Goal: Transaction & Acquisition: Purchase product/service

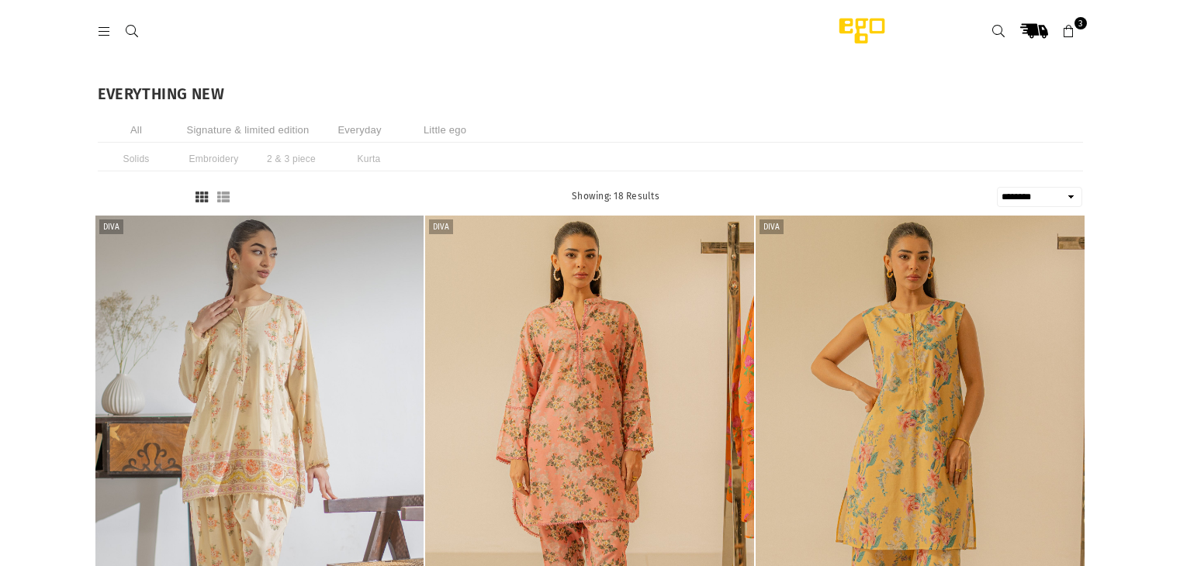
select select "******"
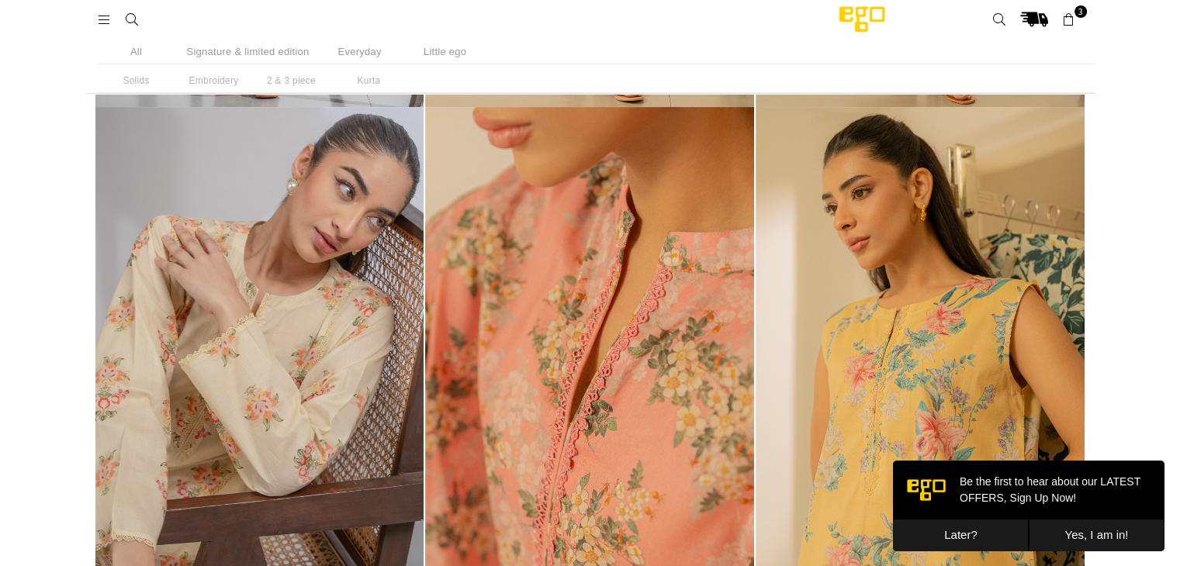
scroll to position [272, 0]
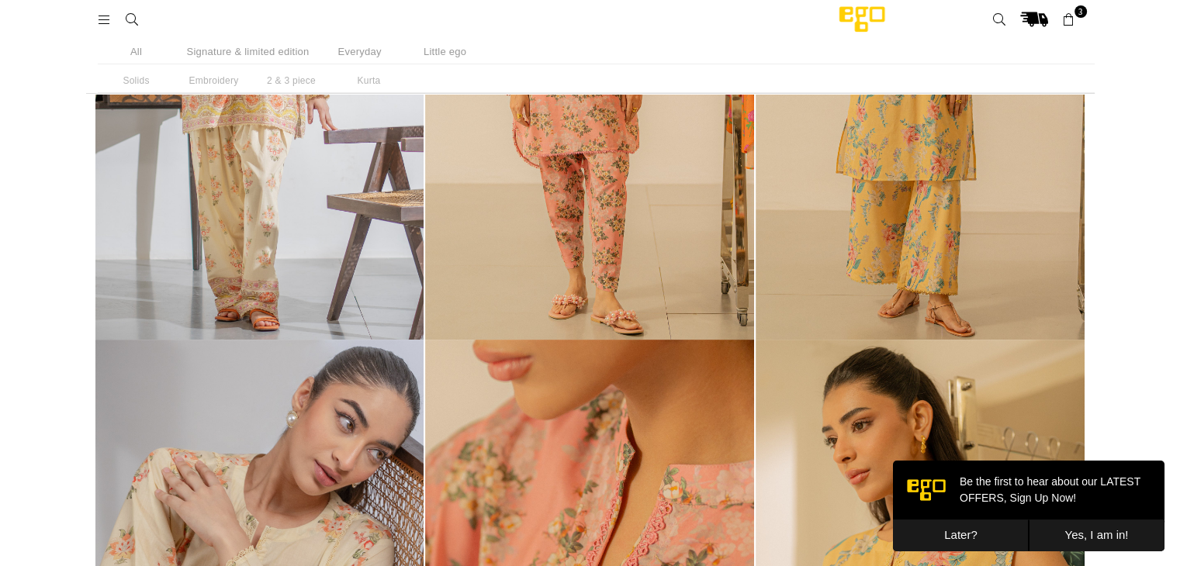
click at [930, 547] on button "Later?" at bounding box center [961, 536] width 136 height 32
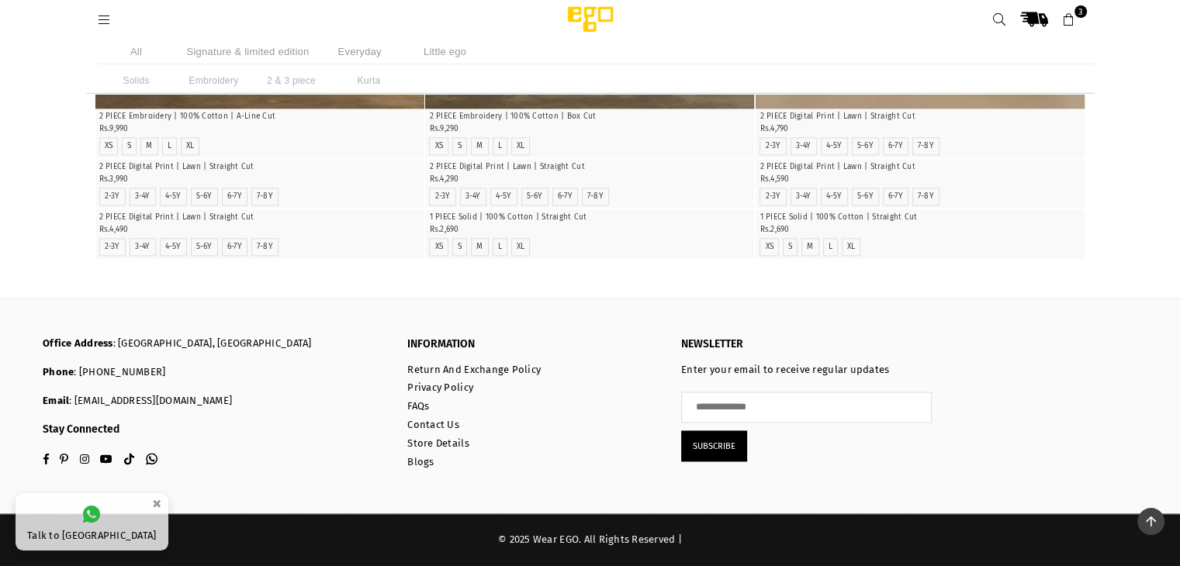
scroll to position [2651, 0]
click at [109, 16] on icon at bounding box center [105, 20] width 14 height 14
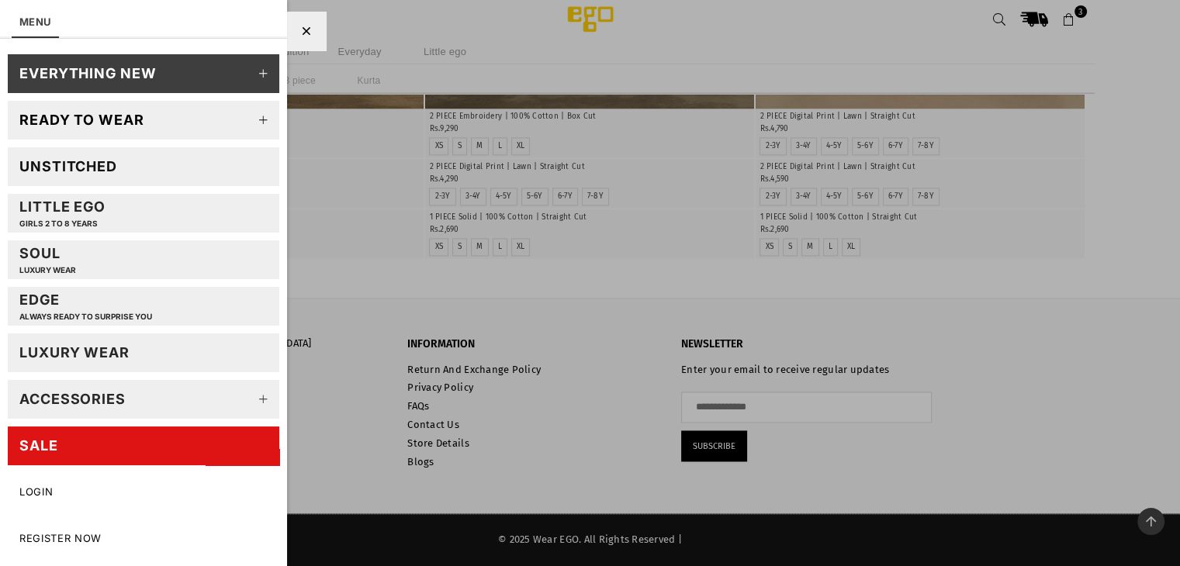
click at [262, 119] on icon at bounding box center [263, 120] width 31 height 31
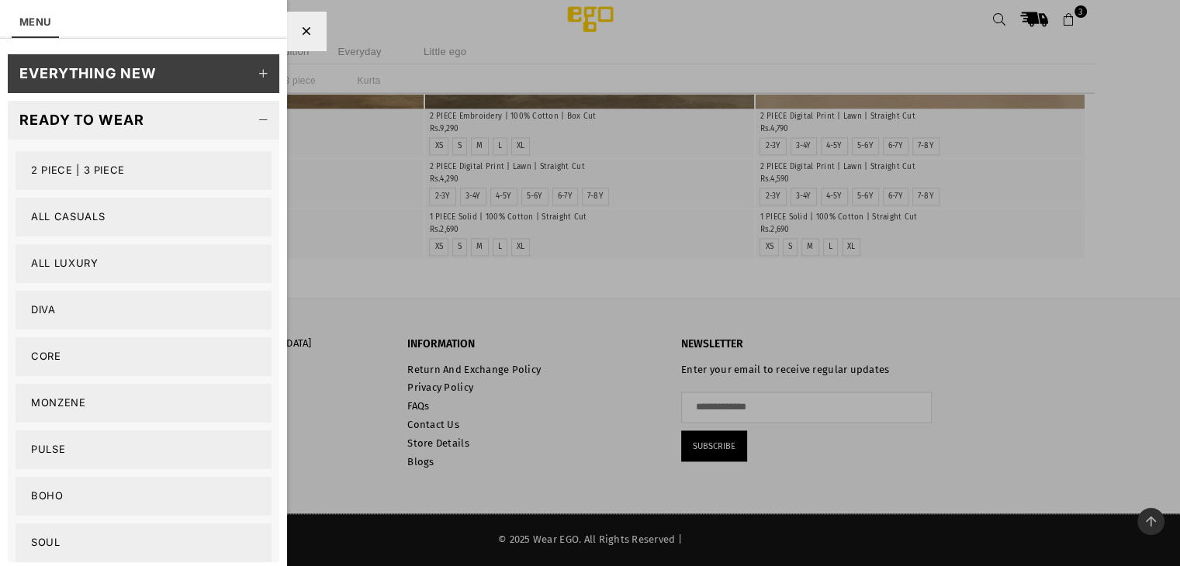
click at [264, 116] on icon at bounding box center [263, 120] width 31 height 31
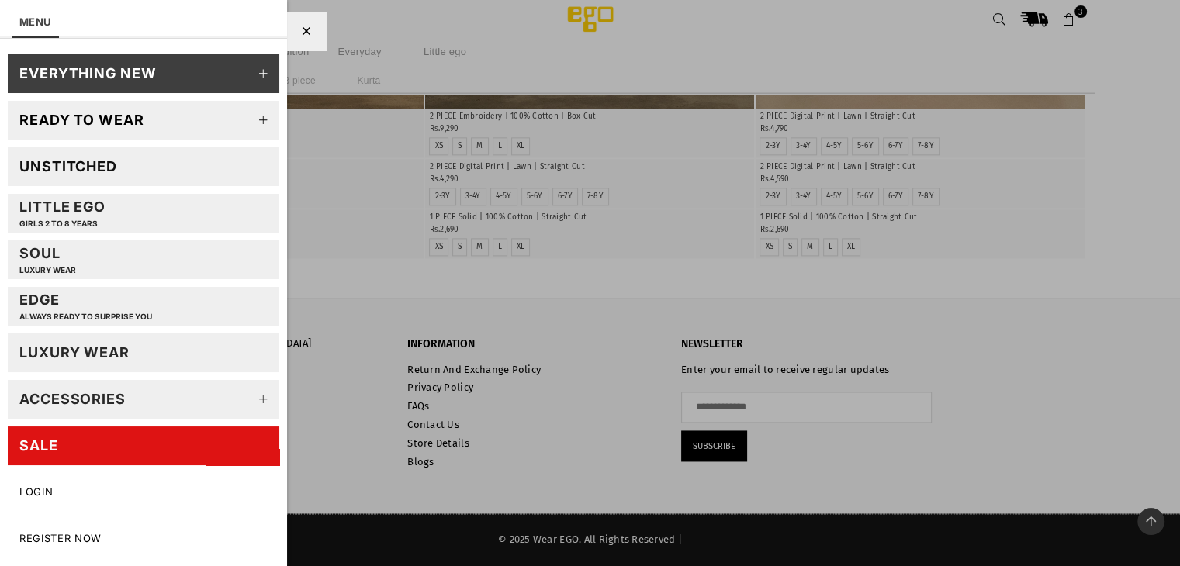
click at [249, 166] on link "Unstitched" at bounding box center [144, 166] width 272 height 39
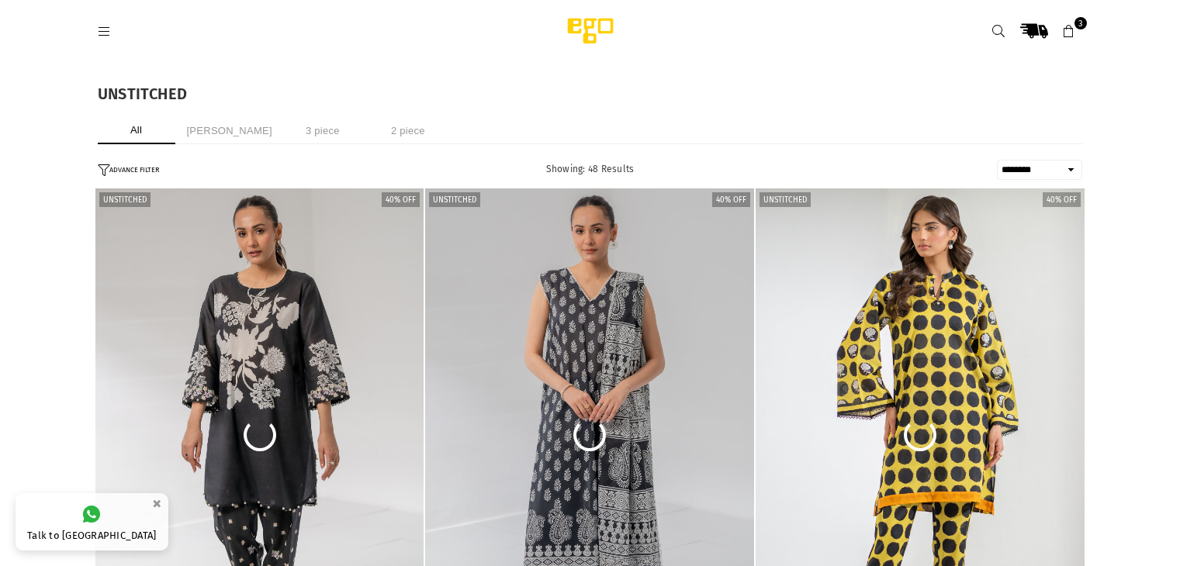
select select "******"
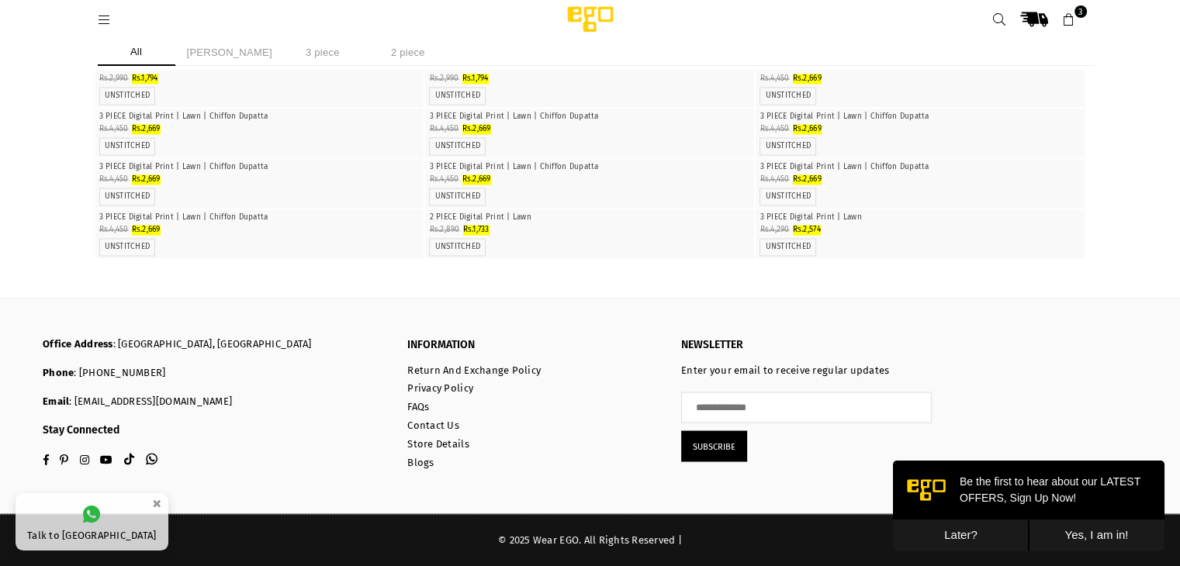
scroll to position [2963, 0]
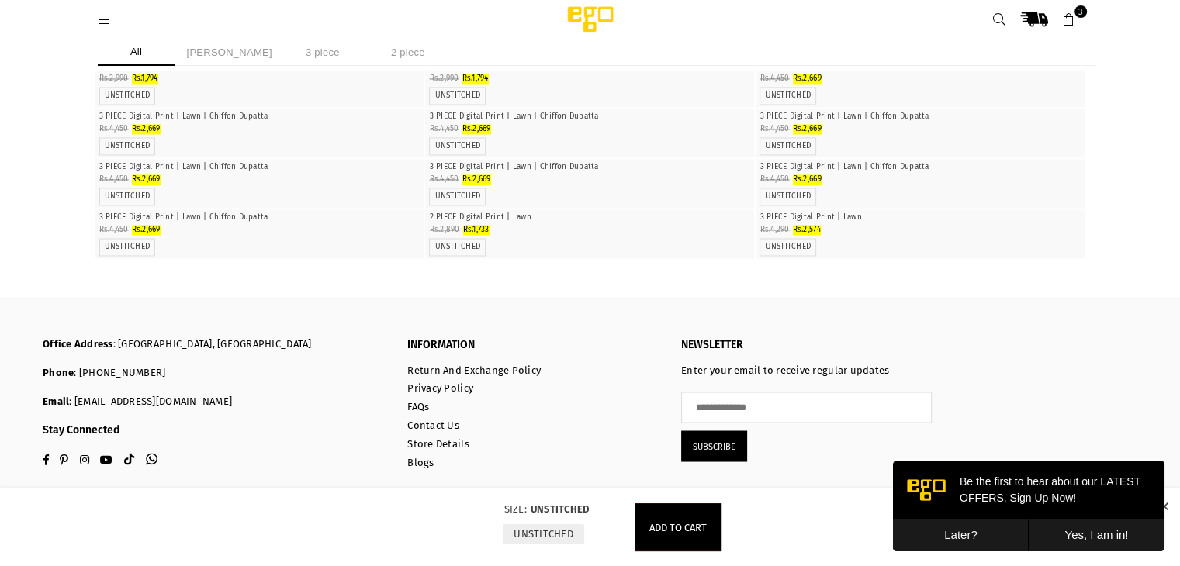
scroll to position [6920, 0]
click at [923, 42] on icon "Quick Shop" at bounding box center [920, 36] width 10 height 12
click at [585, 92] on icon "Quick Shop" at bounding box center [590, 87] width 10 height 12
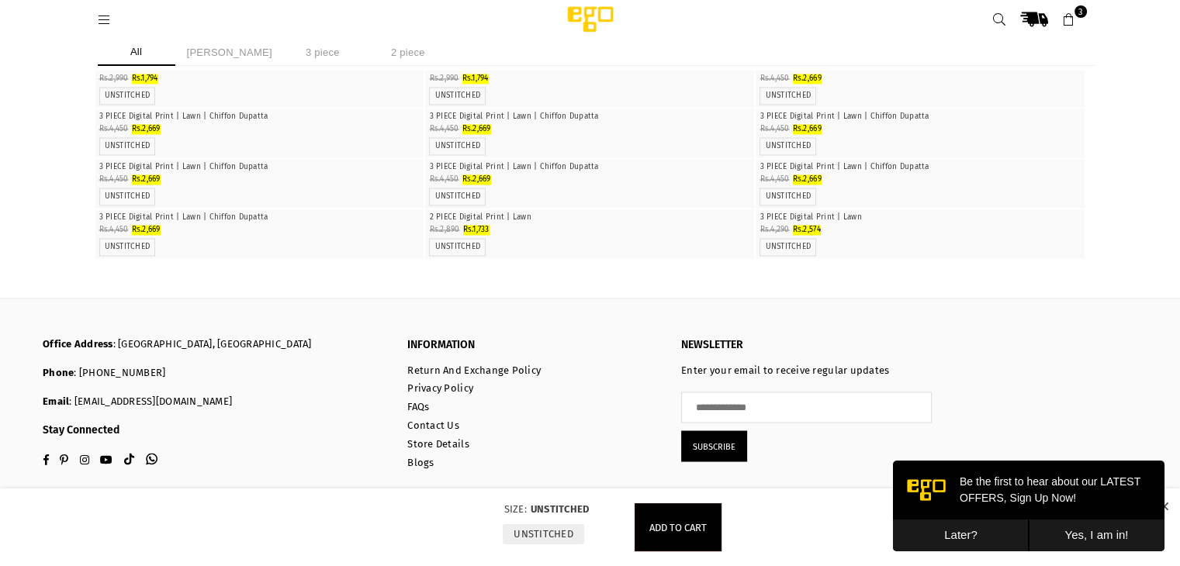
scroll to position [7773, 0]
click at [1078, 28] on link "3" at bounding box center [1069, 19] width 28 height 28
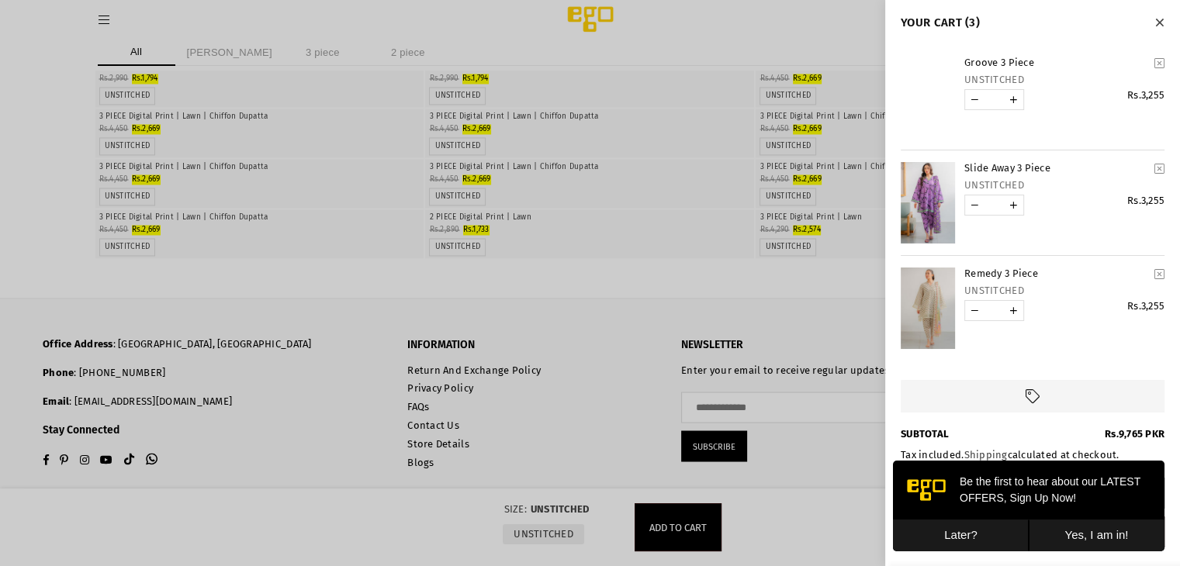
scroll to position [7696, 0]
click at [973, 314] on link "YOUR CART" at bounding box center [974, 310] width 19 height 19
type input "*"
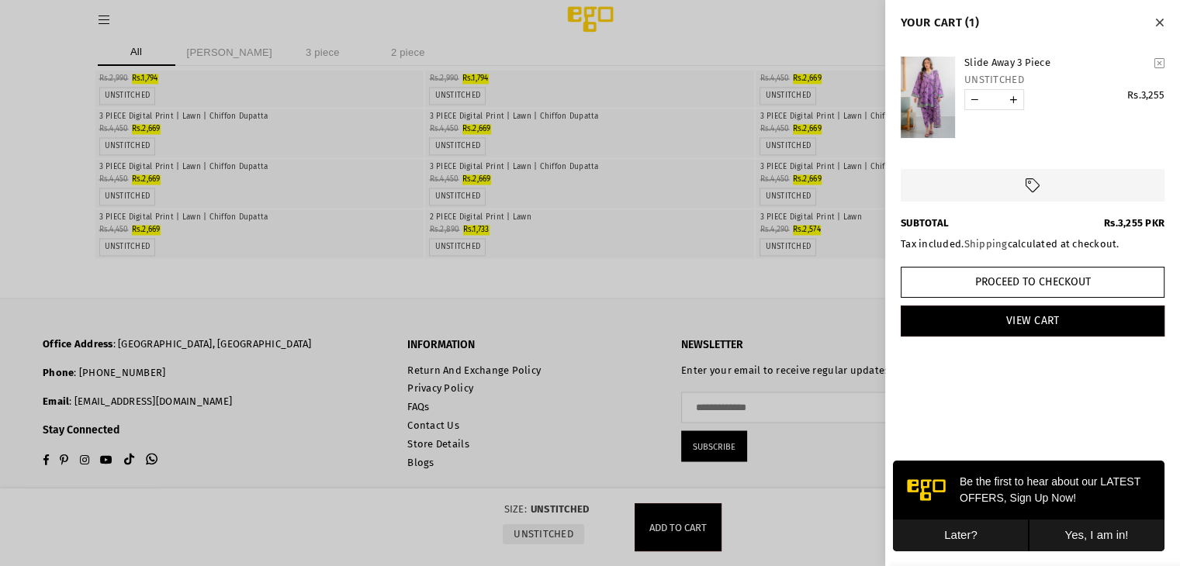
click at [1164, 19] on button "Close" at bounding box center [1159, 22] width 18 height 20
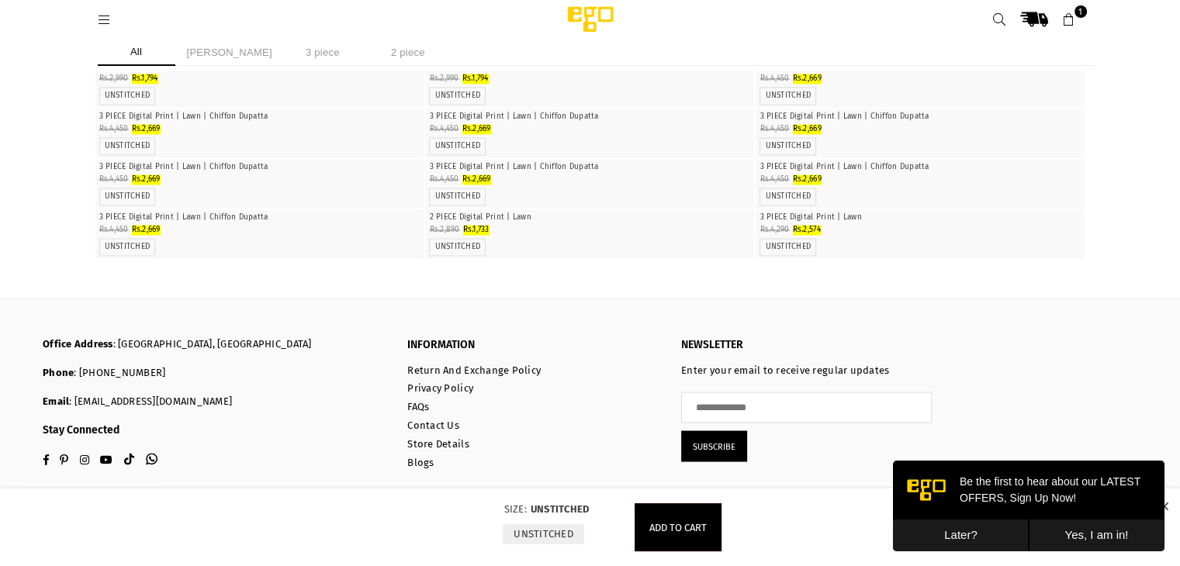
scroll to position [6687, 0]
click at [915, 42] on icon "Quick Shop" at bounding box center [920, 36] width 10 height 12
click at [866, 50] on div "Quick Shop" at bounding box center [920, 34] width 329 height 31
click at [920, 58] on img "1 / 4" at bounding box center [920, 58] width 0 height 0
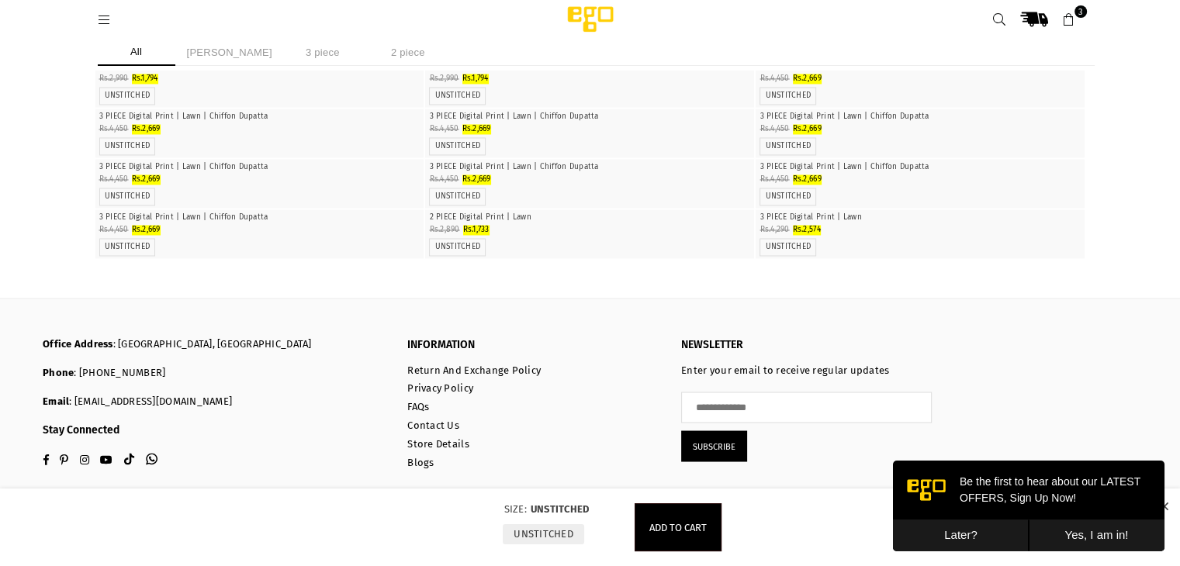
scroll to position [7331, 0]
click at [590, 109] on img "1 / 4" at bounding box center [590, 109] width 0 height 0
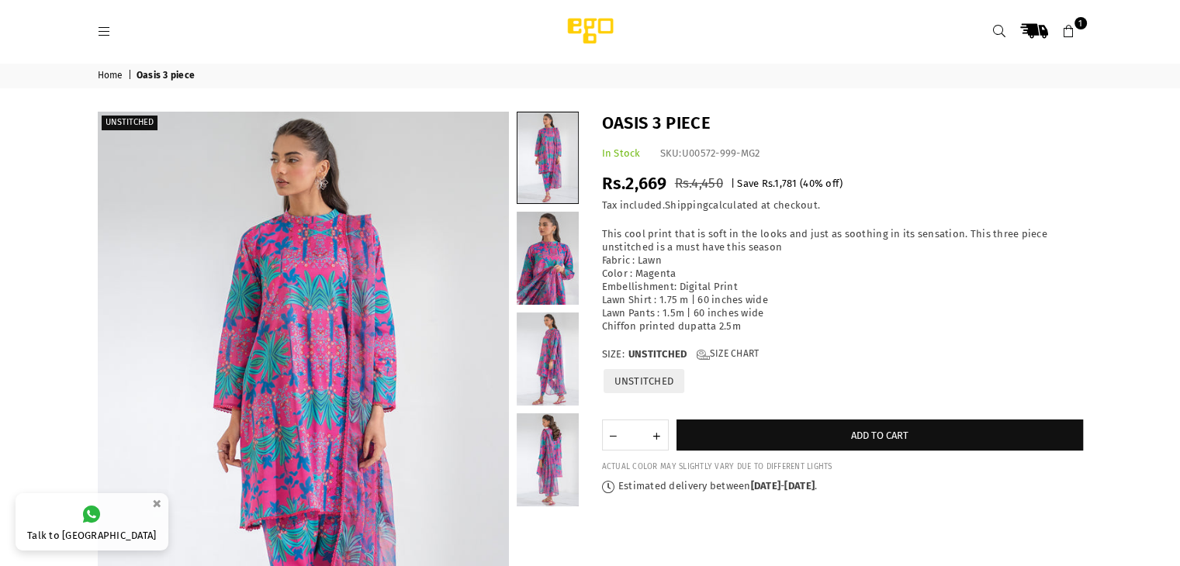
click at [646, 373] on label "UNSTITCHED" at bounding box center [644, 381] width 85 height 27
click at [547, 264] on link at bounding box center [548, 258] width 62 height 93
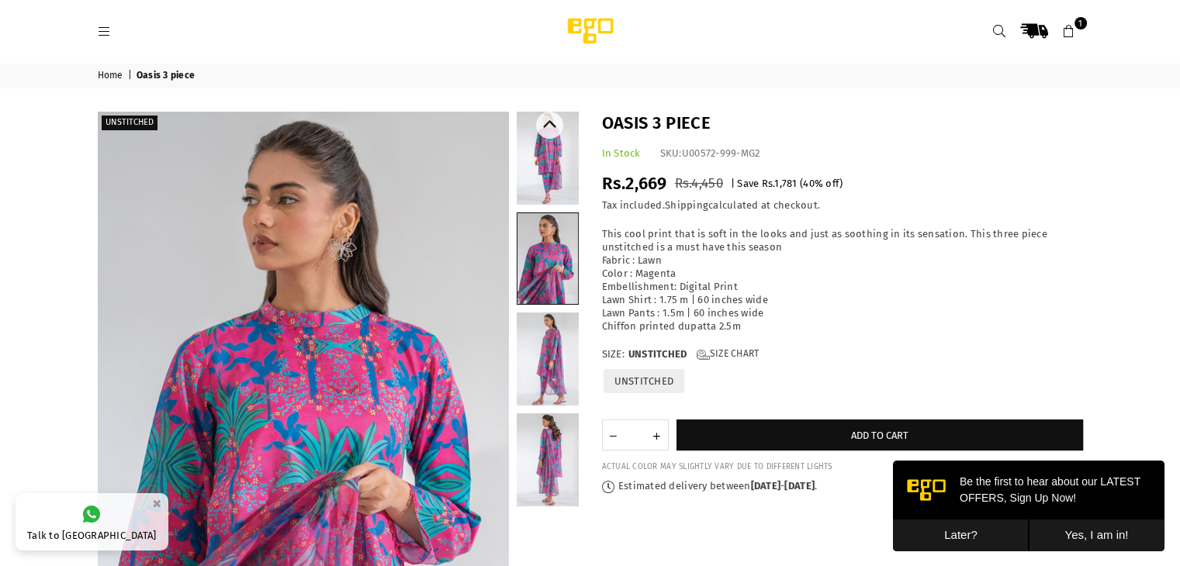
click at [546, 362] on link at bounding box center [548, 359] width 62 height 93
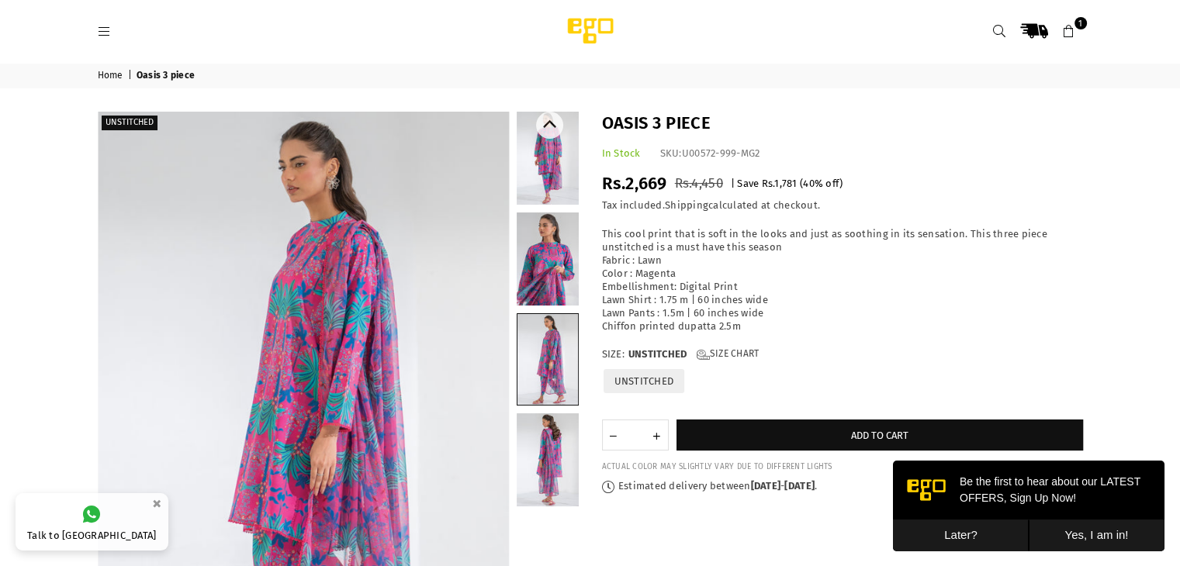
click at [555, 454] on link at bounding box center [548, 459] width 62 height 93
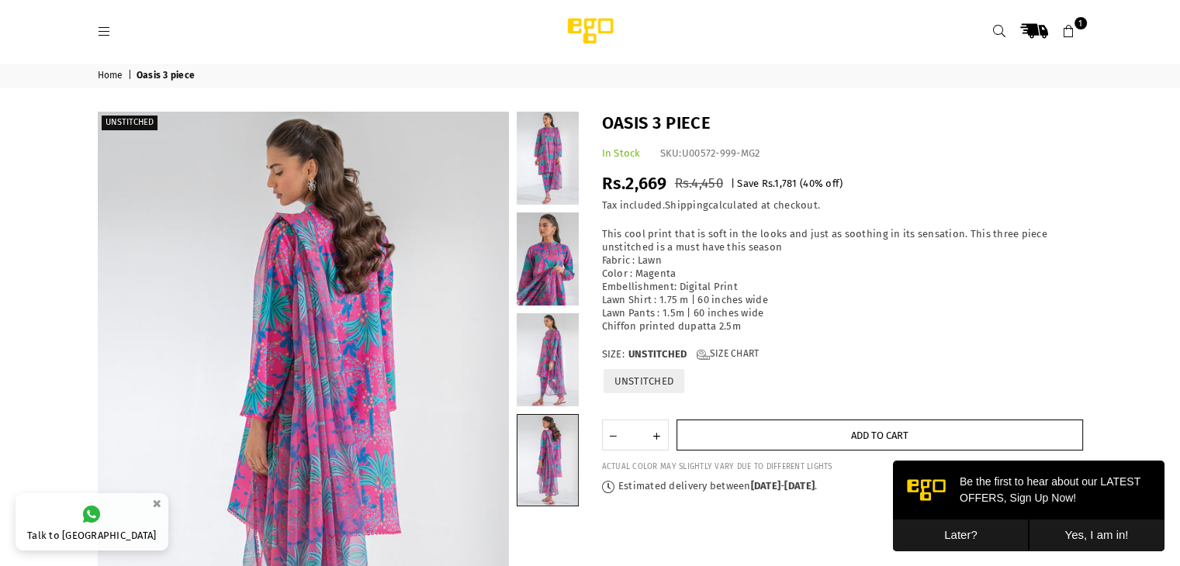
click at [865, 443] on button "Add to cart" at bounding box center [879, 435] width 407 height 31
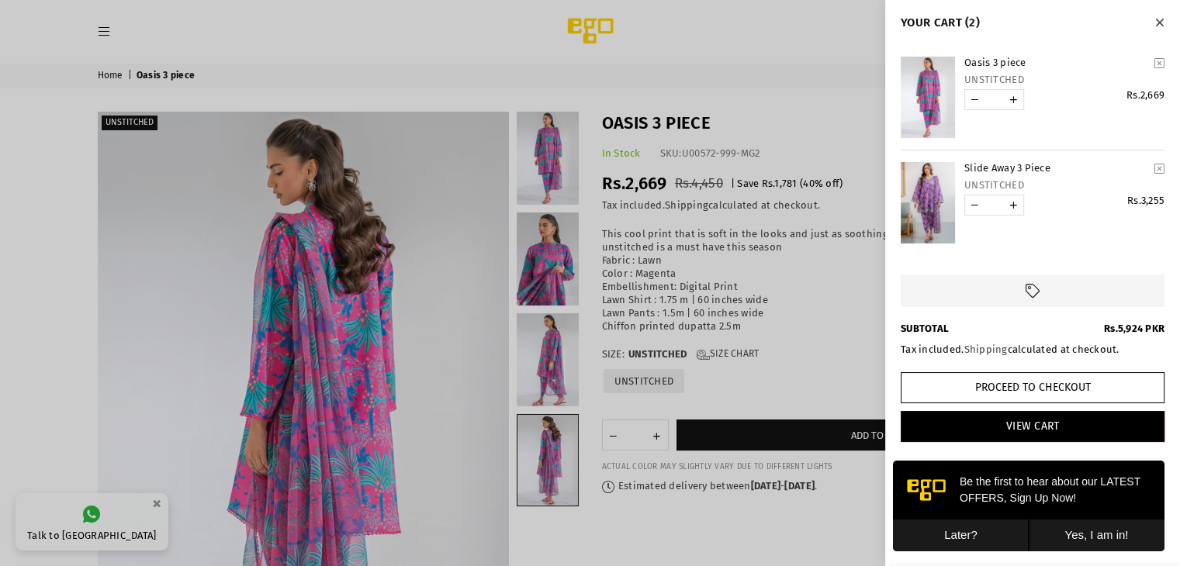
click at [1008, 201] on link "YOUR CART" at bounding box center [1013, 204] width 19 height 19
type input "*"
click at [972, 209] on link "YOUR CART" at bounding box center [974, 204] width 19 height 19
type input "*"
click at [1012, 92] on link "YOUR CART" at bounding box center [1013, 99] width 19 height 19
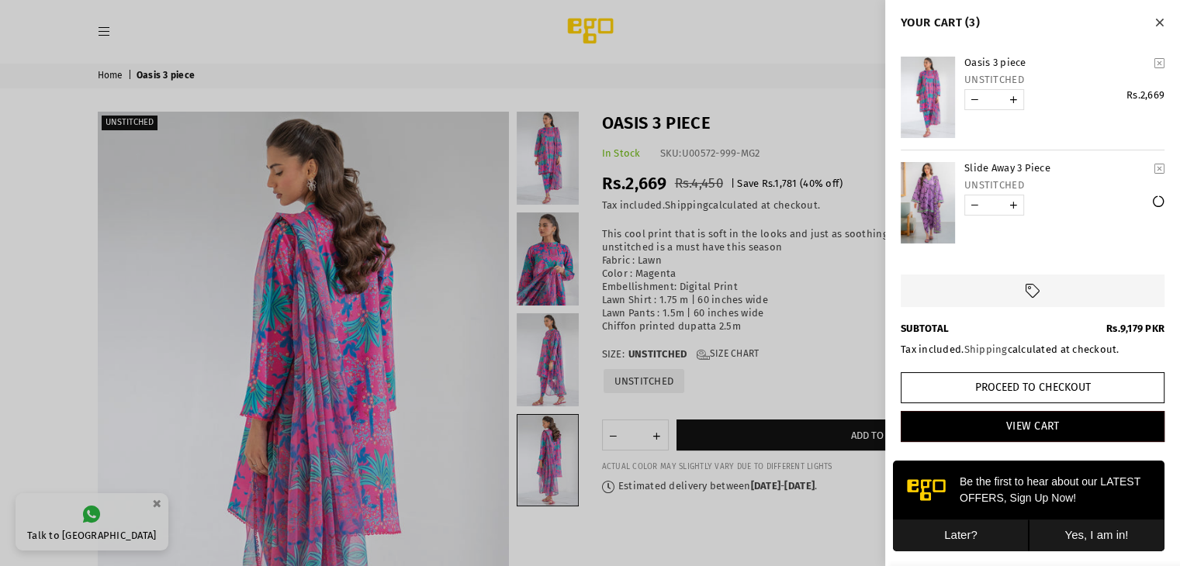
type input "*"
click at [727, 71] on div at bounding box center [590, 283] width 1180 height 566
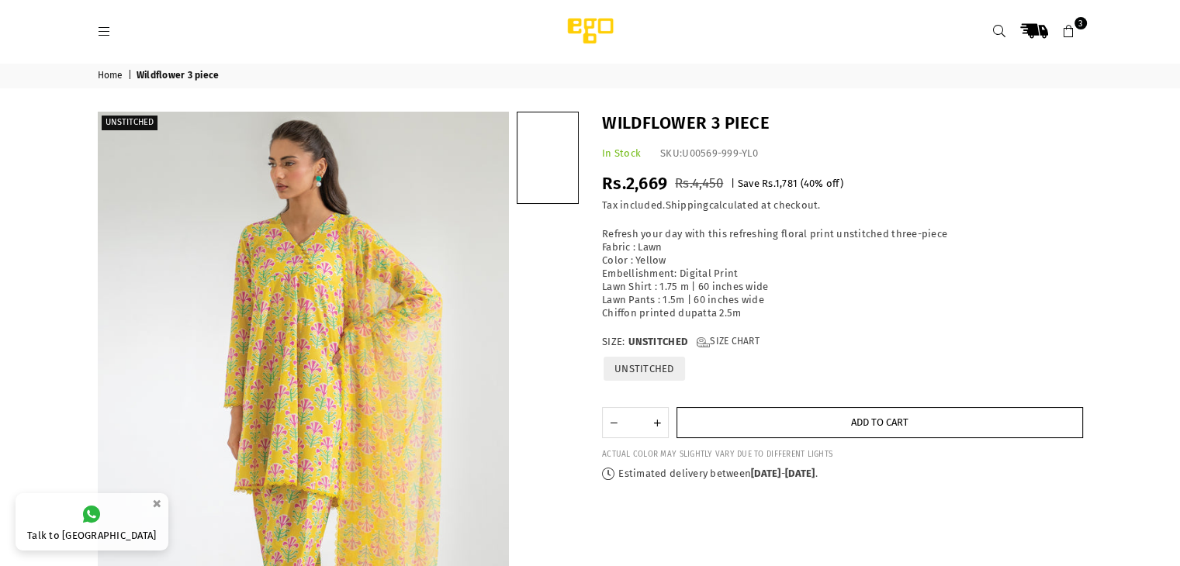
click at [751, 413] on button "Add to cart" at bounding box center [879, 422] width 407 height 31
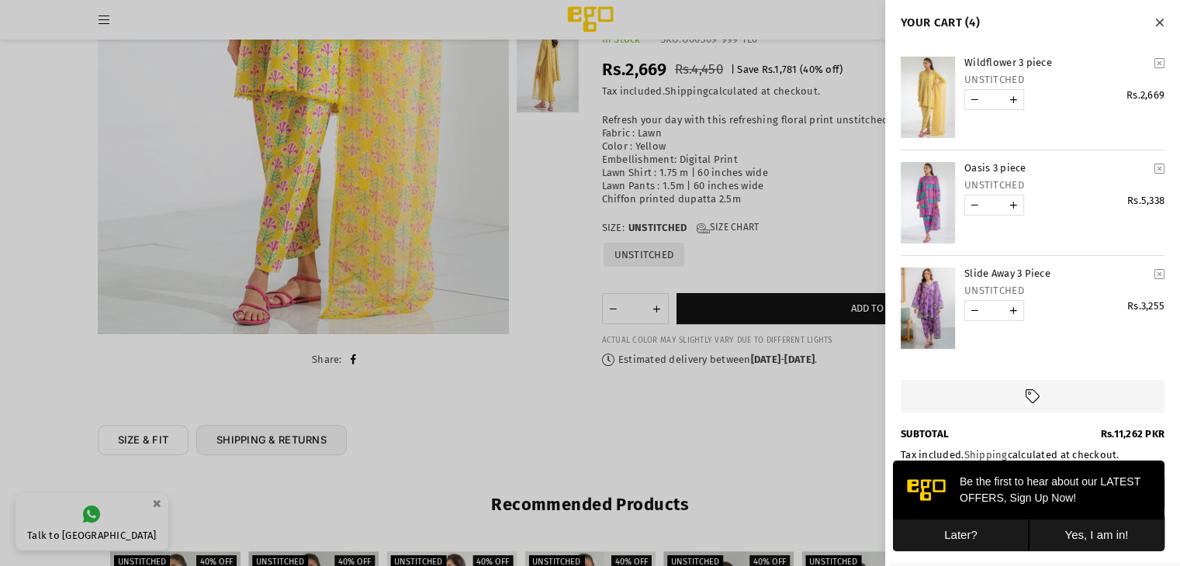
scroll to position [389, 0]
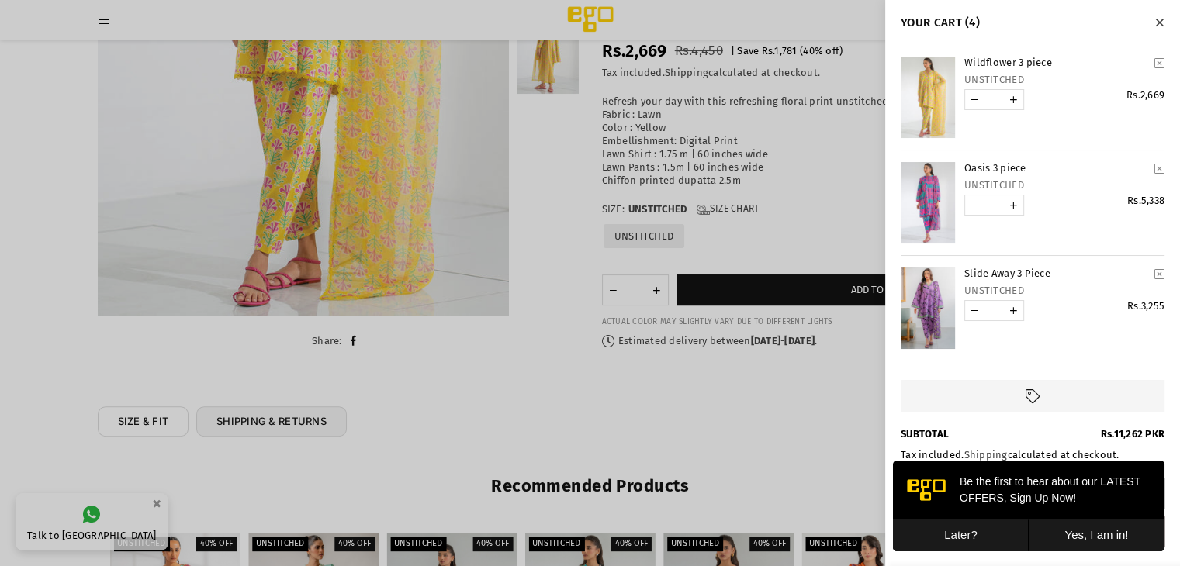
click at [973, 206] on link "YOUR CART" at bounding box center [974, 204] width 19 height 19
type input "*"
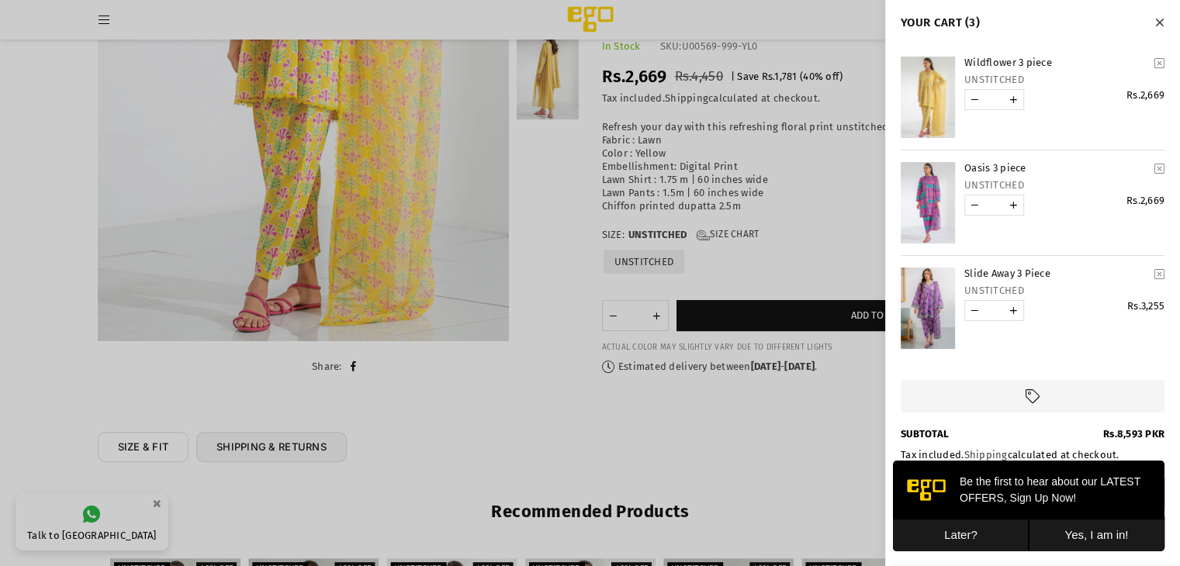
scroll to position [466, 0]
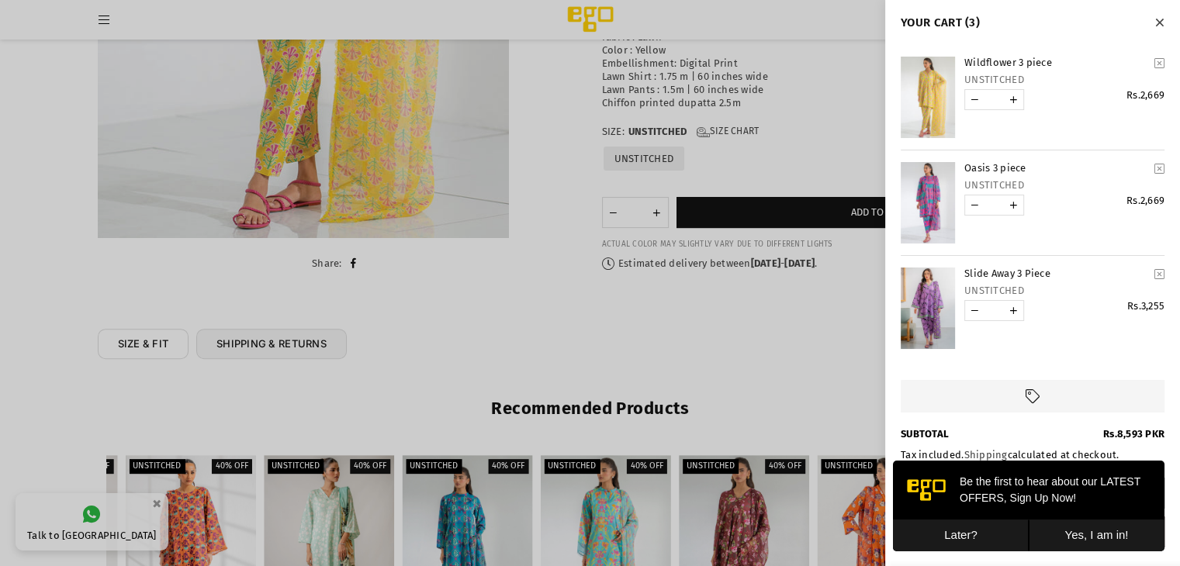
click at [445, 336] on div at bounding box center [590, 283] width 1180 height 566
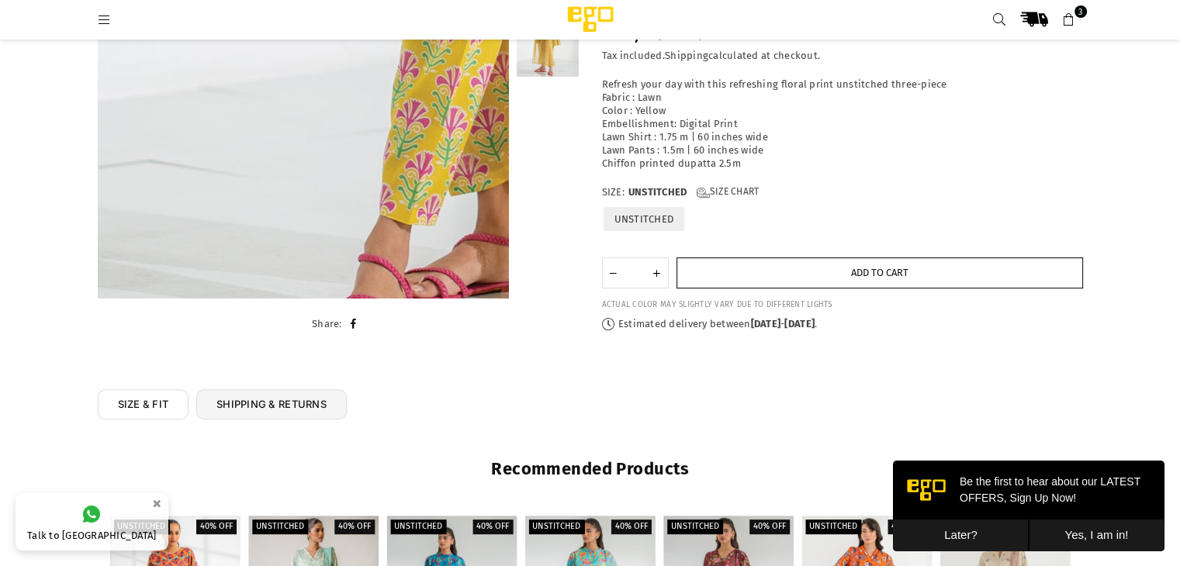
scroll to position [311, 0]
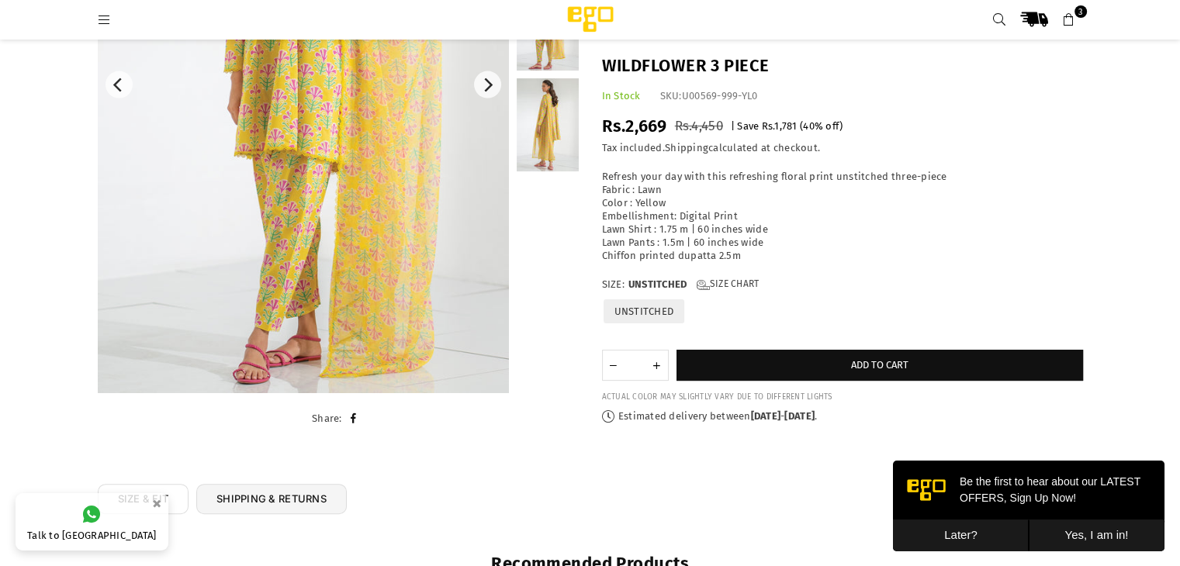
click at [101, 26] on icon at bounding box center [105, 20] width 14 height 14
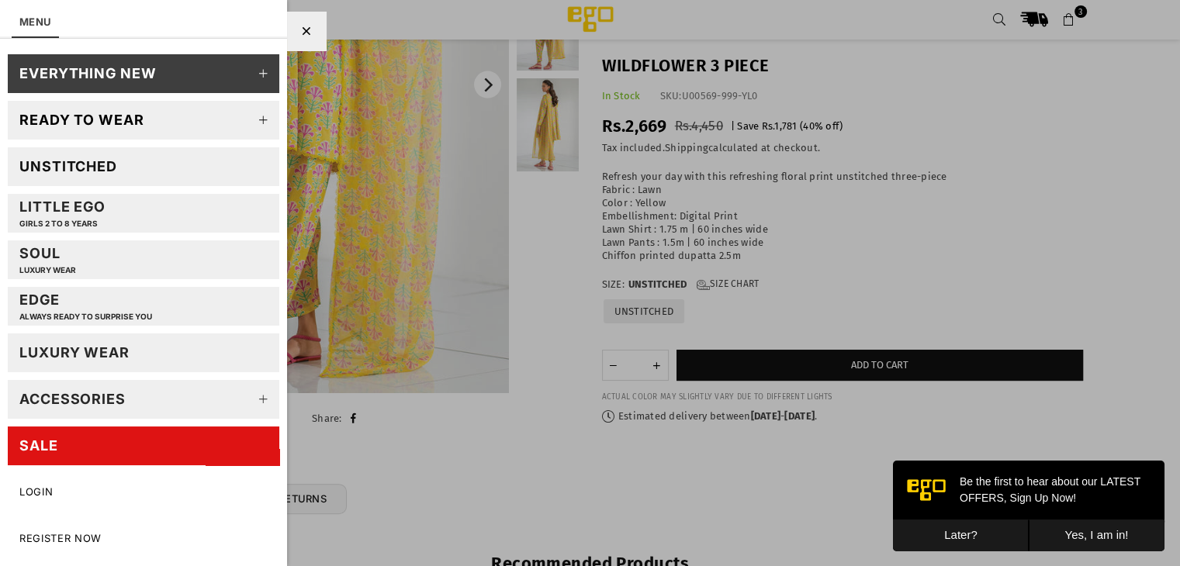
click at [254, 118] on icon at bounding box center [263, 120] width 31 height 31
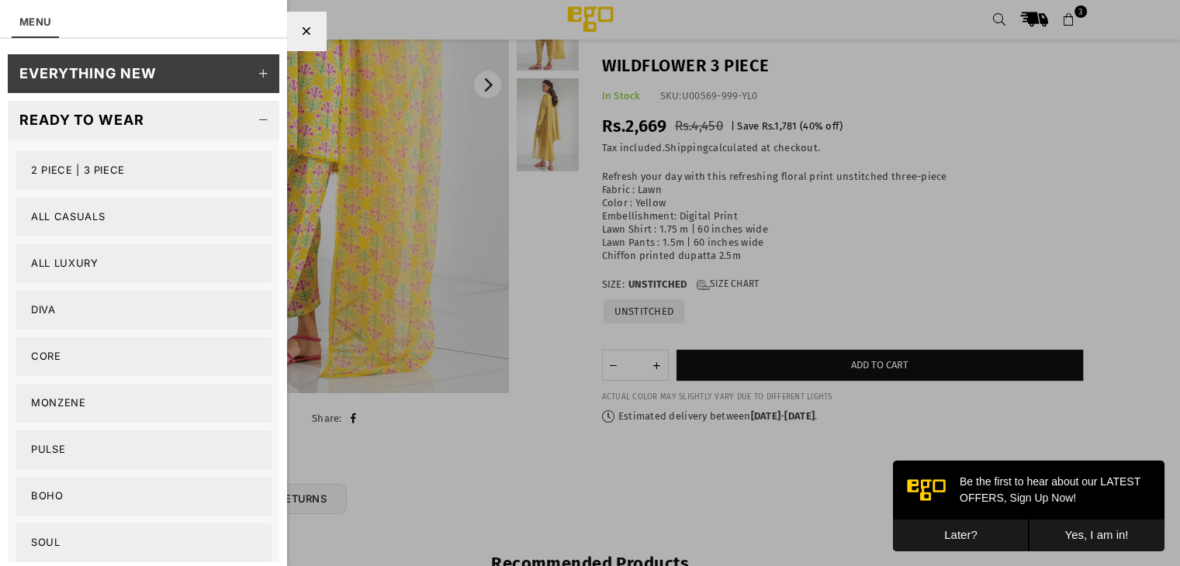
click at [157, 168] on link "2 PIECE | 3 PIECE" at bounding box center [144, 170] width 256 height 39
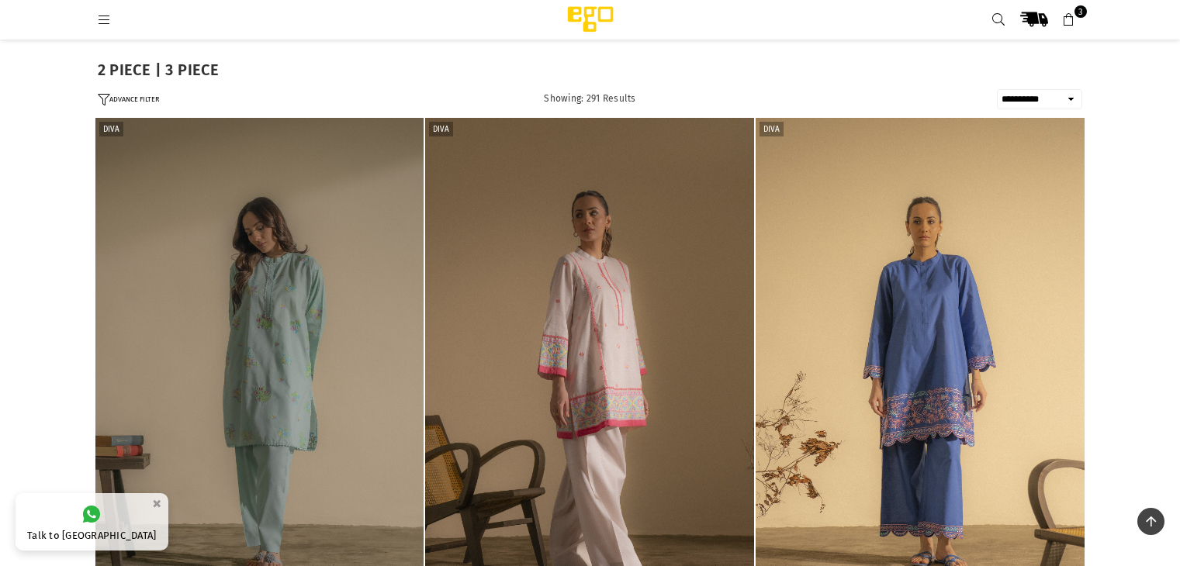
select select "**********"
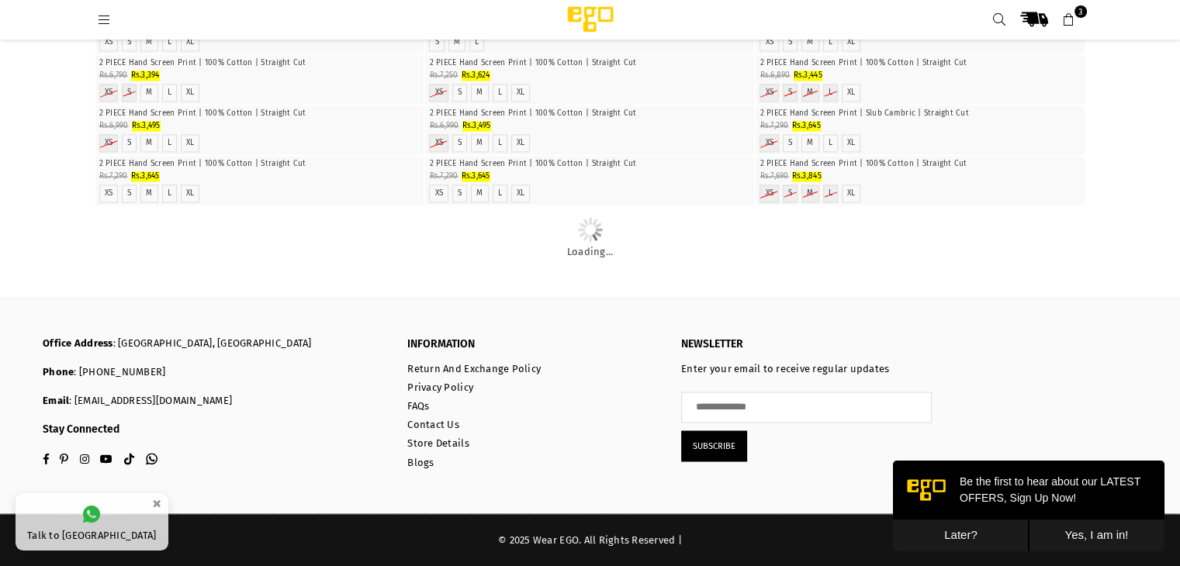
scroll to position [4344, 0]
click at [987, 532] on button "Later?" at bounding box center [961, 536] width 136 height 32
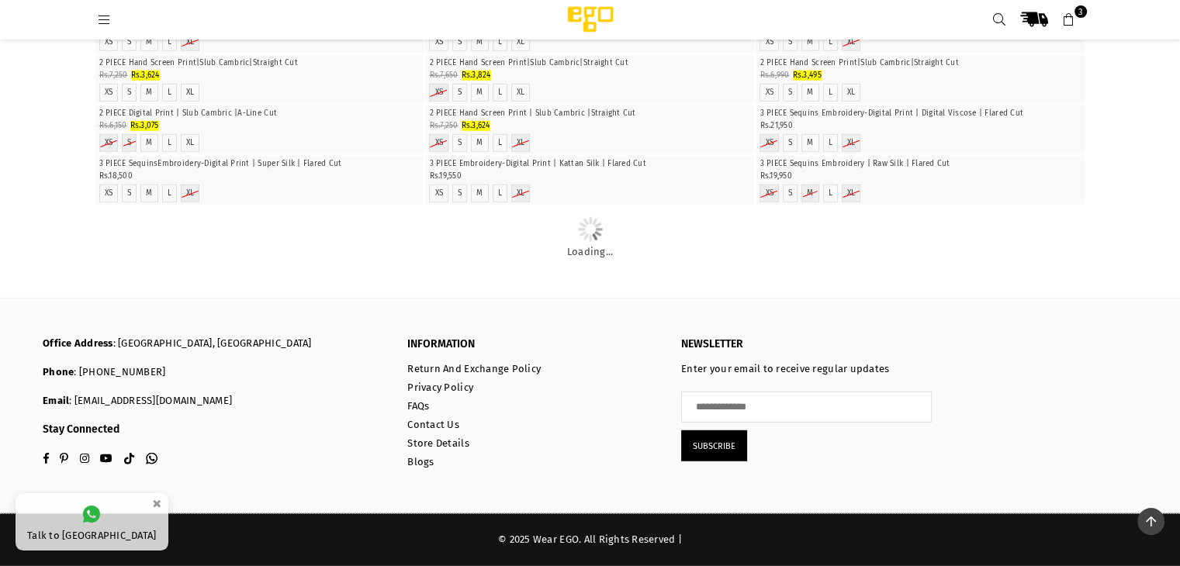
scroll to position [23344, 0]
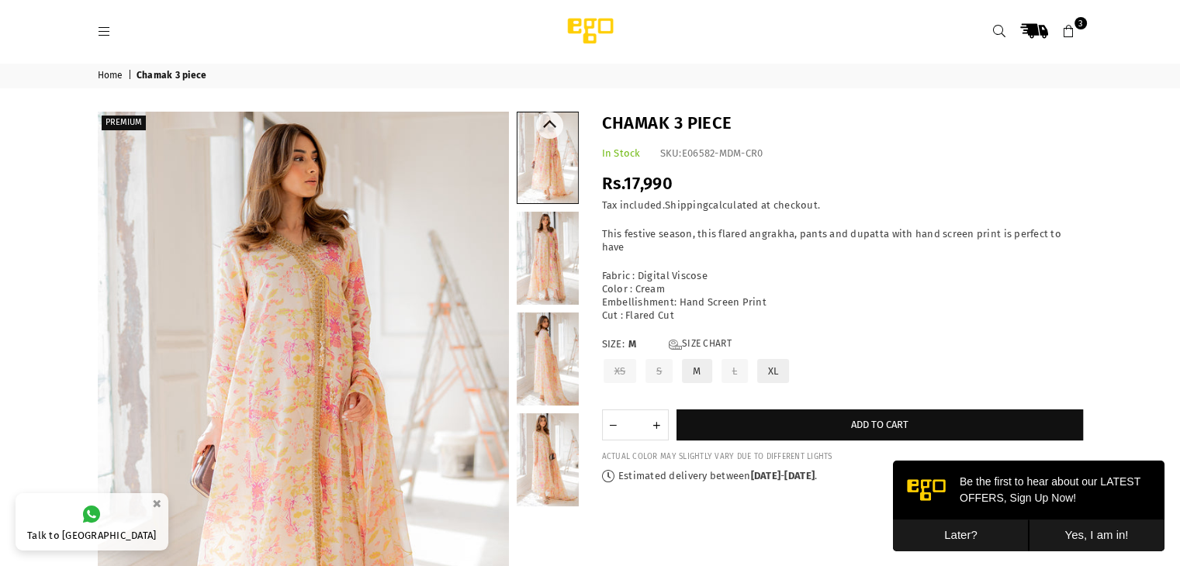
click at [543, 258] on link at bounding box center [548, 258] width 62 height 93
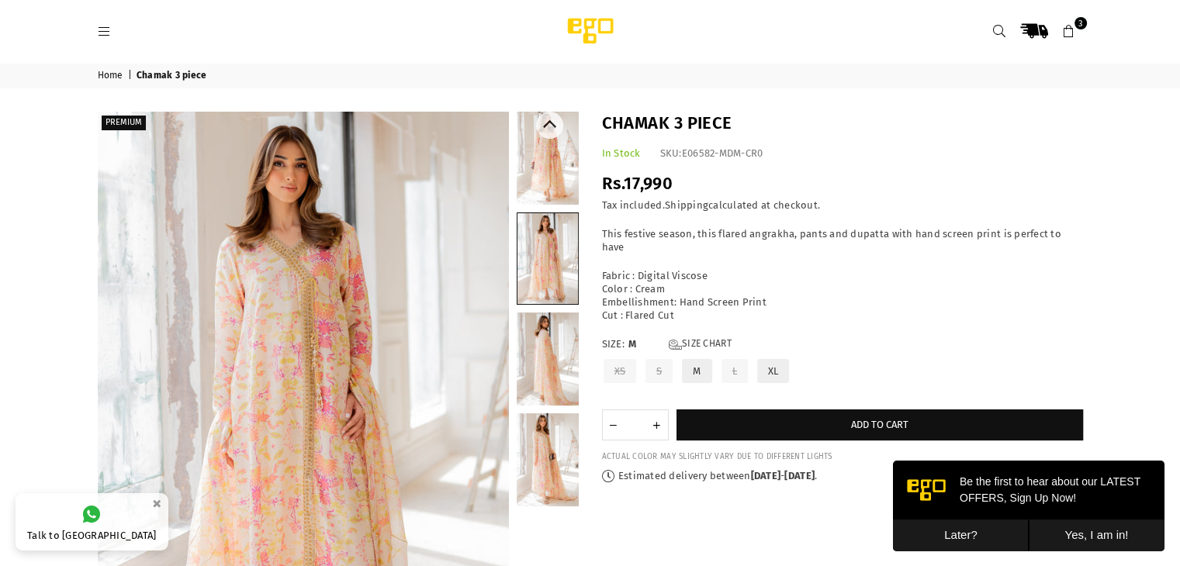
click at [544, 157] on link at bounding box center [548, 158] width 62 height 93
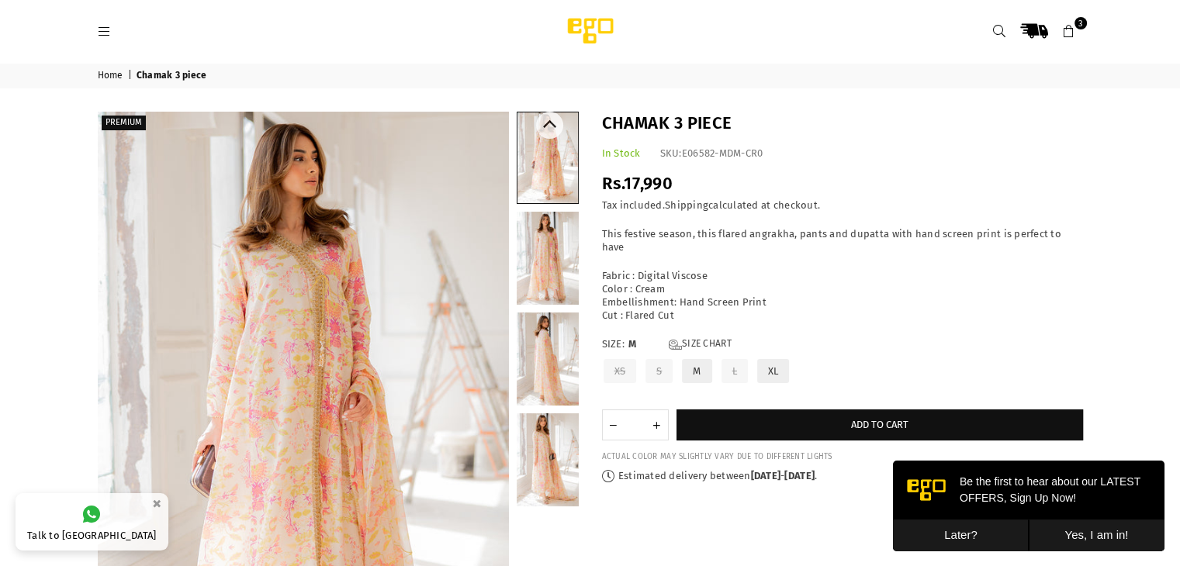
click at [569, 297] on link at bounding box center [548, 258] width 62 height 93
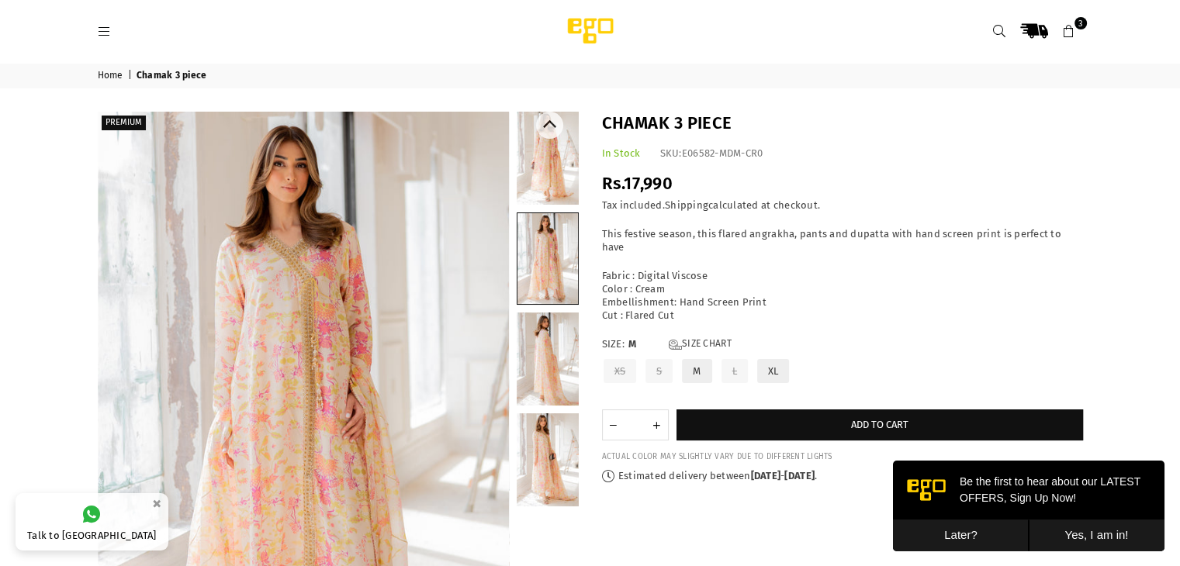
click at [557, 343] on link at bounding box center [548, 359] width 62 height 93
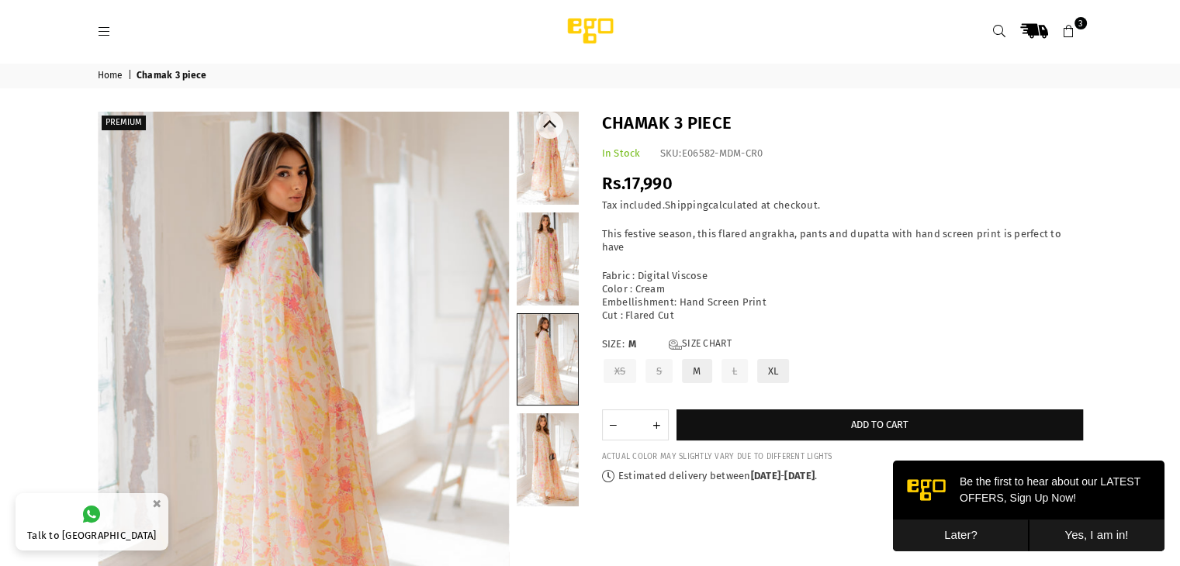
click at [549, 389] on link at bounding box center [547, 359] width 61 height 91
click at [562, 433] on link at bounding box center [548, 459] width 62 height 93
